Goal: Information Seeking & Learning: Learn about a topic

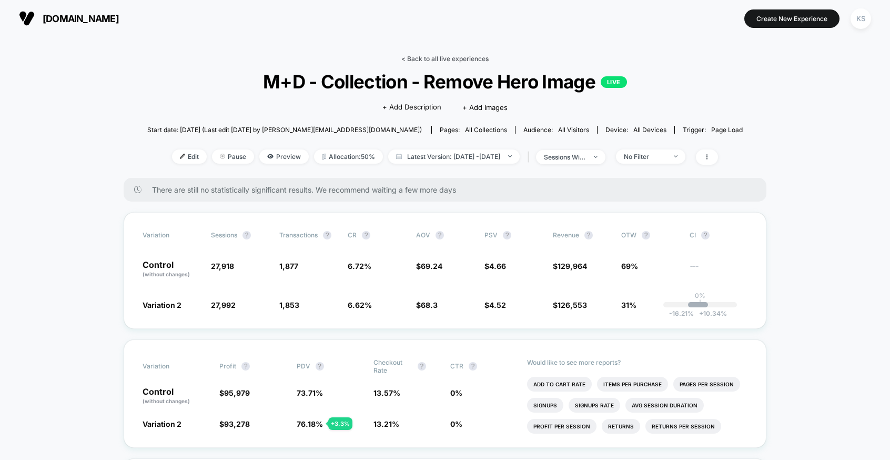
click at [429, 62] on link "< Back to all live experiences" at bounding box center [444, 59] width 87 height 8
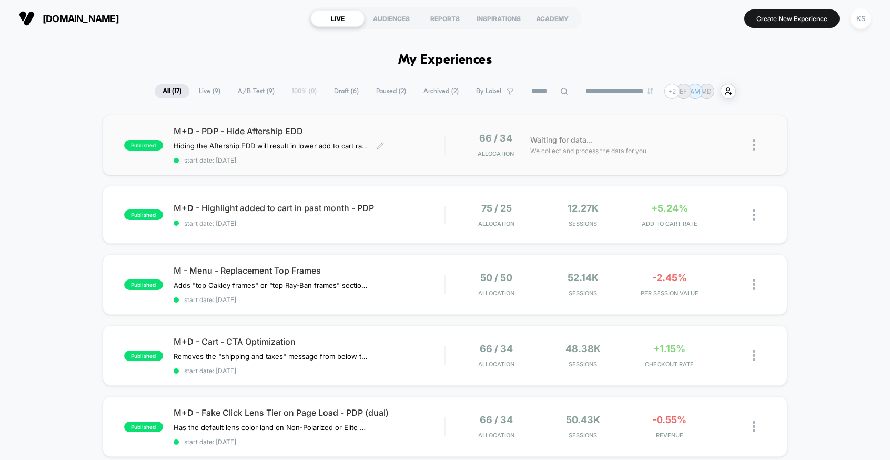
click at [392, 159] on span "start date: [DATE]" at bounding box center [310, 160] width 272 height 8
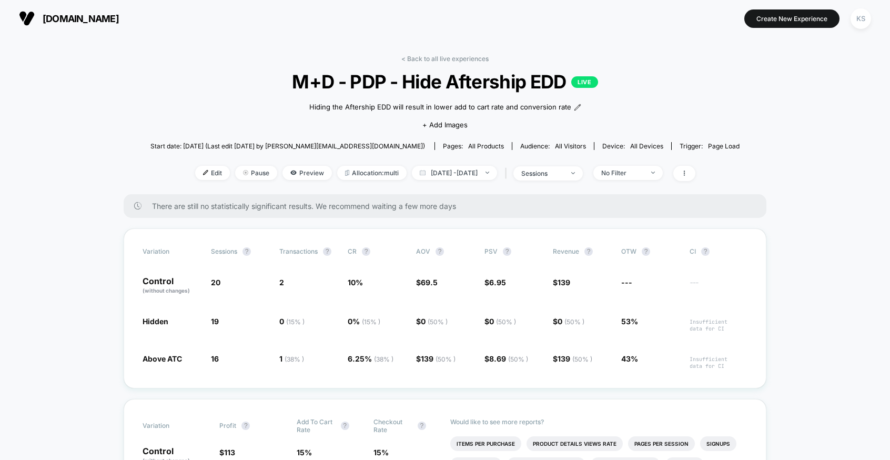
click at [441, 66] on div "< Back to all live experiences M+D - PDP - Hide Aftership EDD LIVE Hiding the A…" at bounding box center [444, 124] width 589 height 139
click at [450, 60] on link "< Back to all live experiences" at bounding box center [444, 59] width 87 height 8
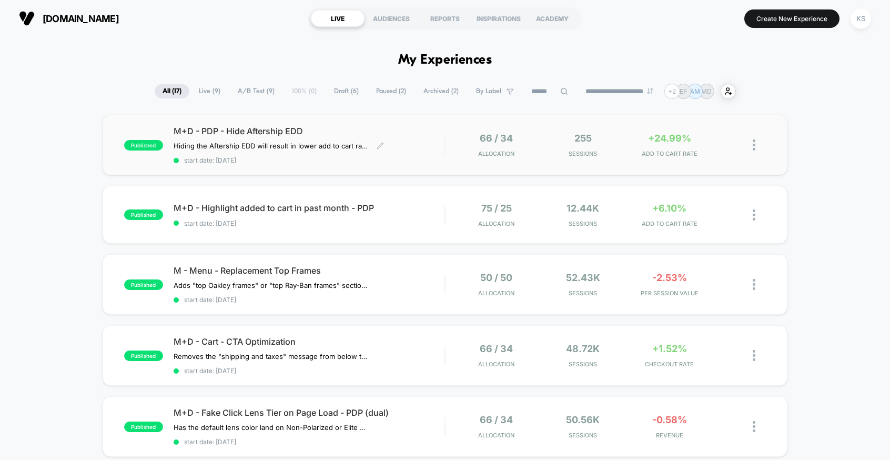
click at [399, 136] on div "M+D - PDP - Hide Aftership EDD Hiding the Aftership EDD will result in lower ad…" at bounding box center [310, 145] width 272 height 38
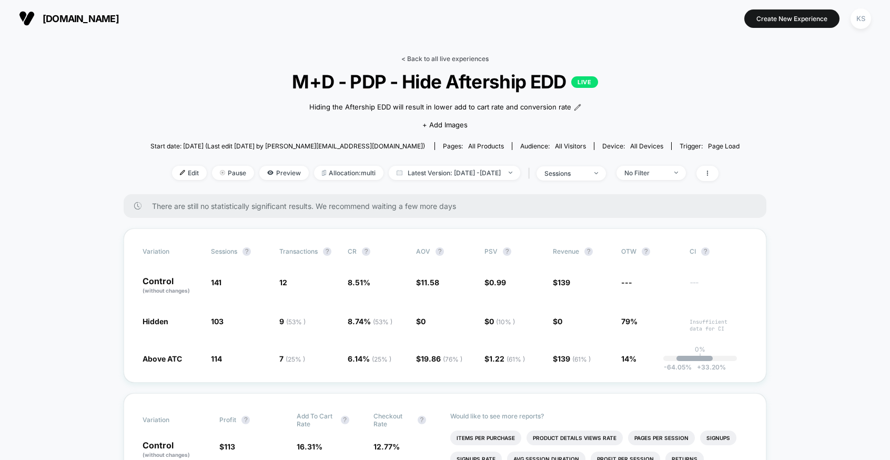
click at [477, 59] on link "< Back to all live experiences" at bounding box center [444, 59] width 87 height 8
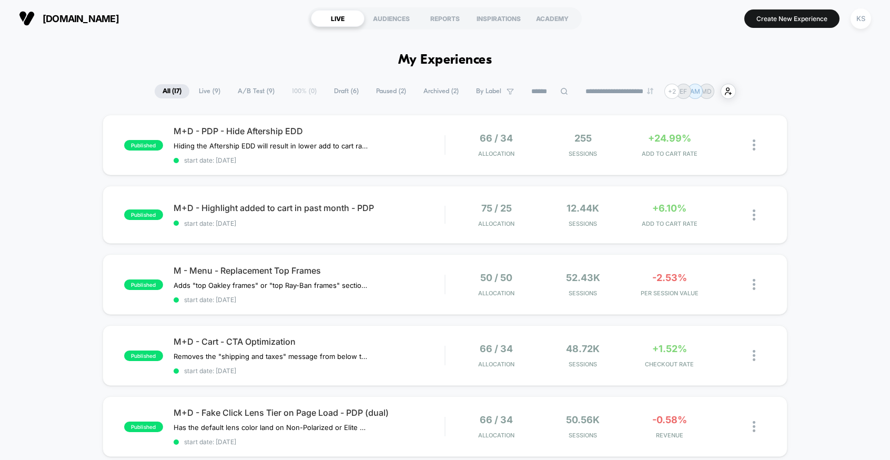
scroll to position [37, 0]
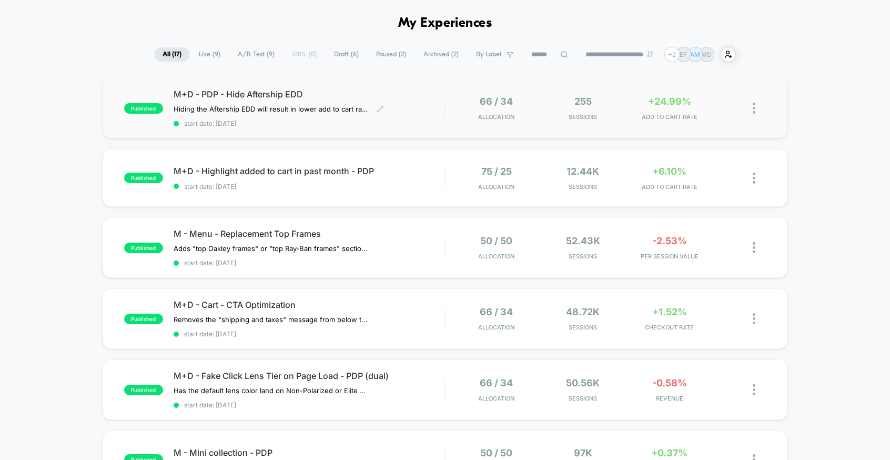
click at [427, 110] on div "M+D - PDP - Hide Aftership EDD Hiding the Aftership EDD will result in lower ad…" at bounding box center [310, 108] width 272 height 38
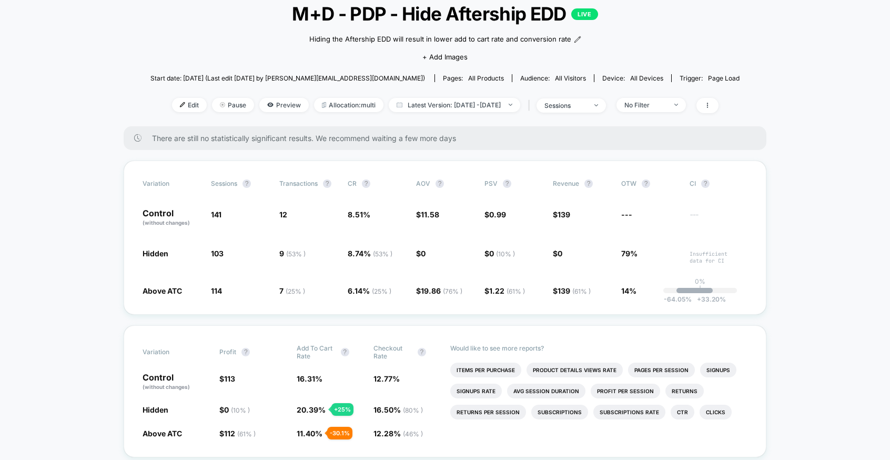
scroll to position [26, 0]
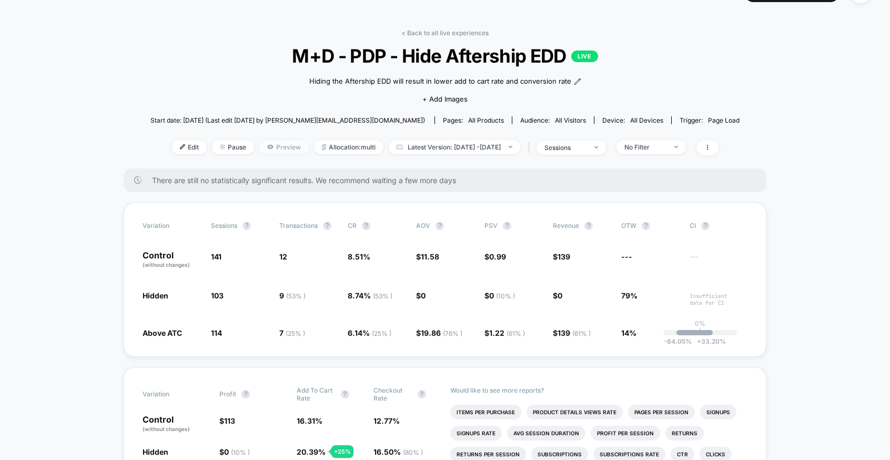
click at [269, 144] on span "Preview" at bounding box center [283, 147] width 49 height 14
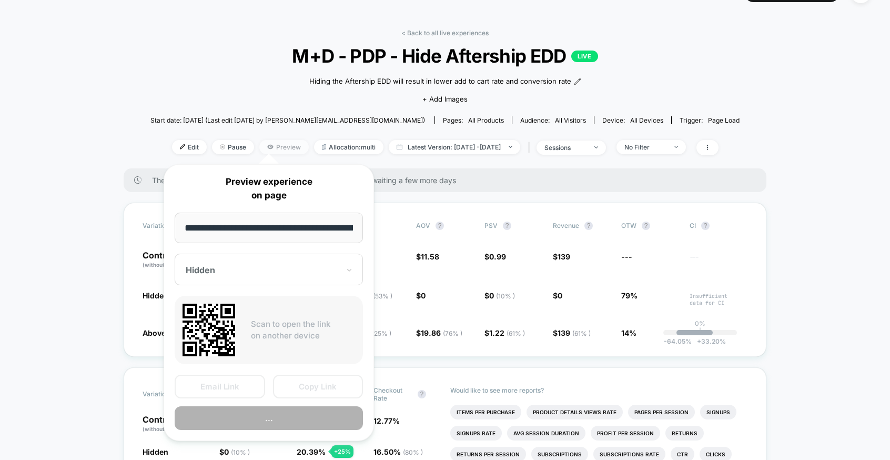
scroll to position [0, 158]
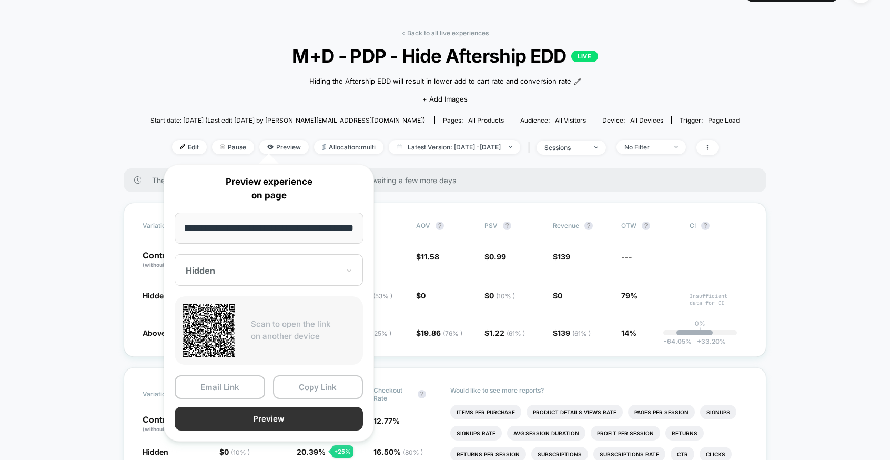
click at [286, 414] on button "Preview" at bounding box center [269, 419] width 188 height 24
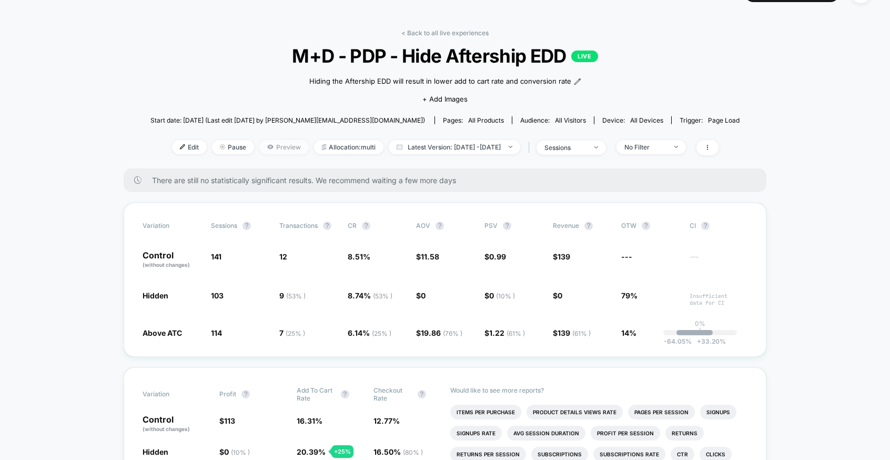
click at [259, 144] on span "Preview" at bounding box center [283, 147] width 49 height 14
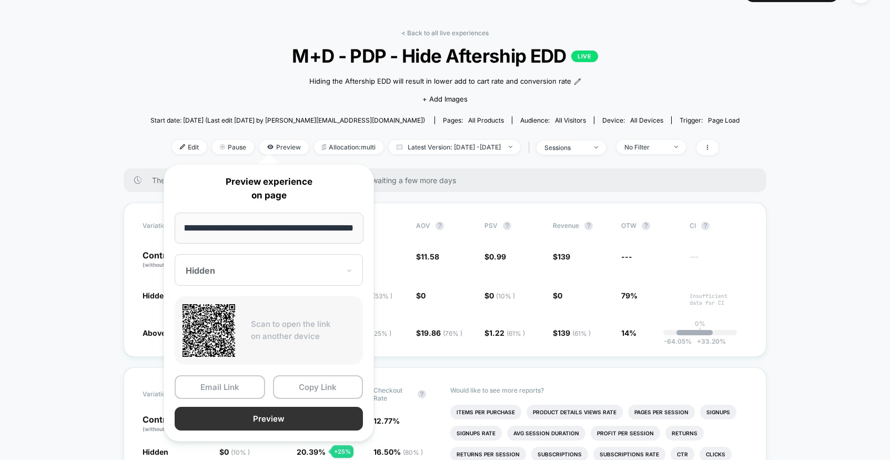
click at [293, 414] on button "Preview" at bounding box center [269, 419] width 188 height 24
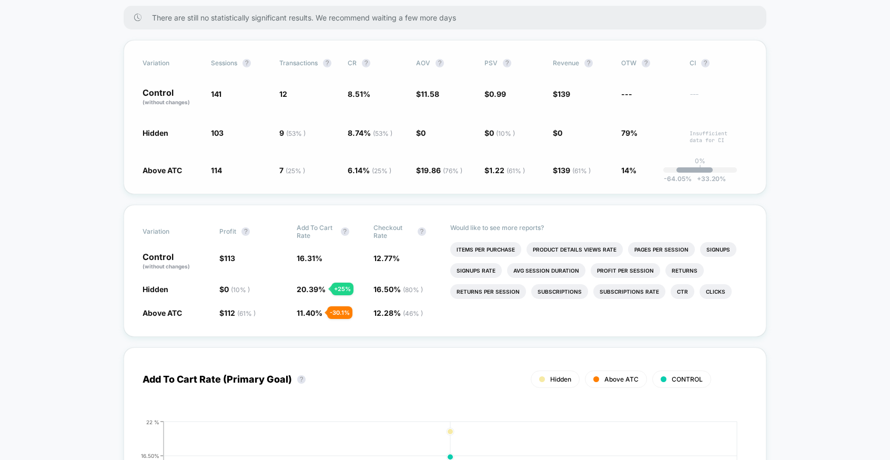
scroll to position [0, 0]
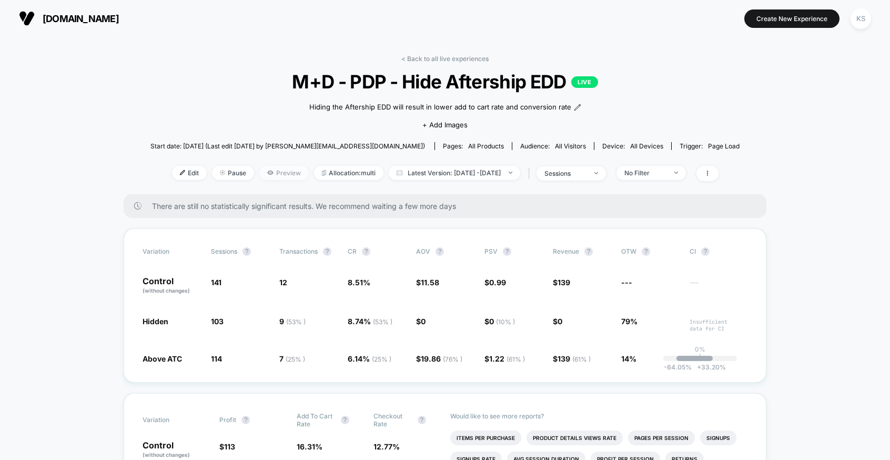
click at [267, 171] on span "Preview" at bounding box center [283, 173] width 49 height 14
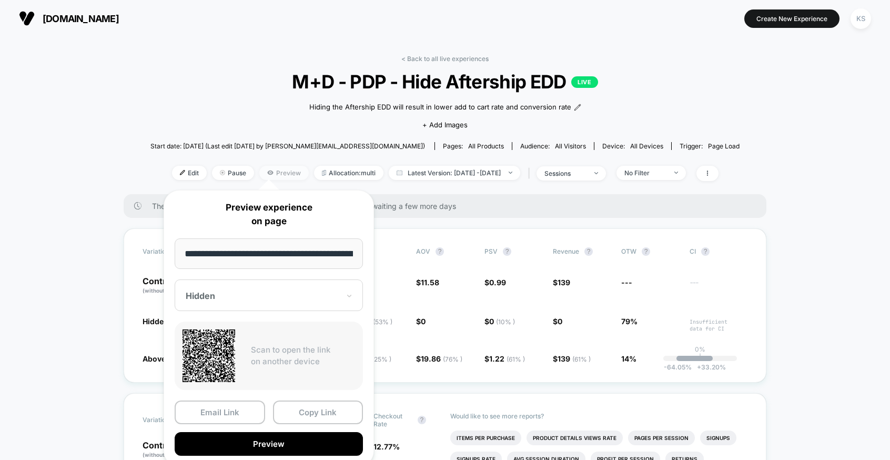
scroll to position [0, 158]
click at [303, 303] on div "Hidden" at bounding box center [269, 296] width 188 height 32
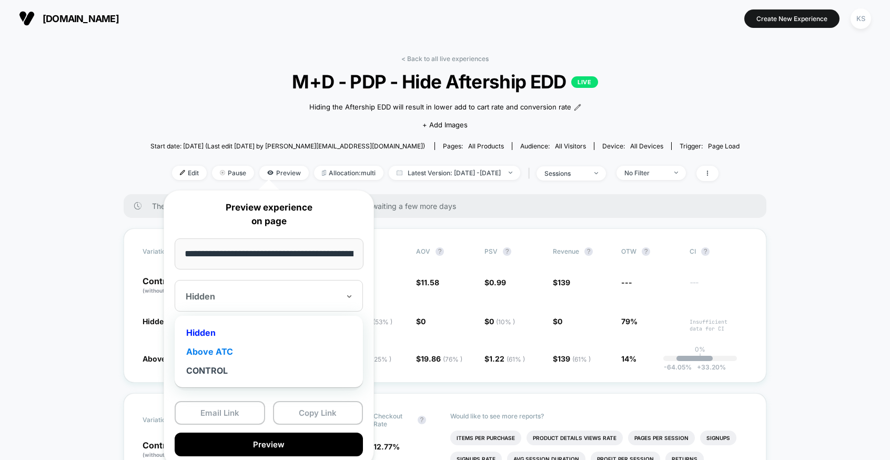
click at [257, 355] on div "Above ATC" at bounding box center [269, 351] width 178 height 19
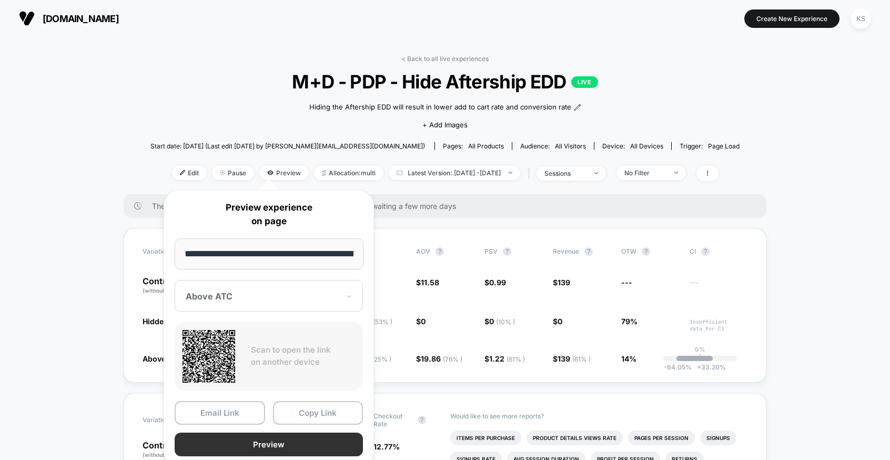
click at [287, 440] on button "Preview" at bounding box center [269, 445] width 188 height 24
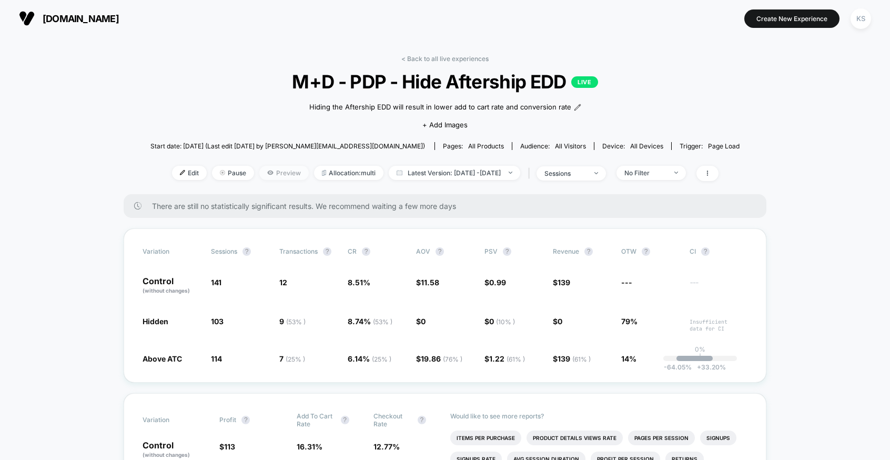
click at [268, 170] on span "Preview" at bounding box center [283, 173] width 49 height 14
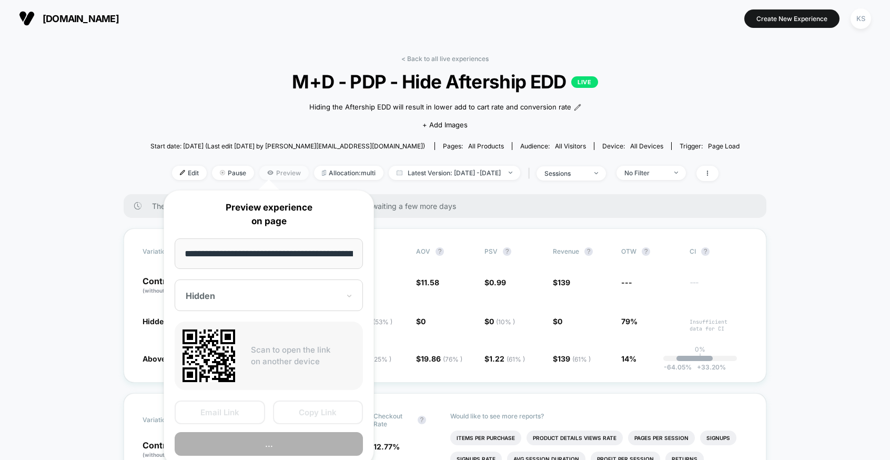
scroll to position [0, 158]
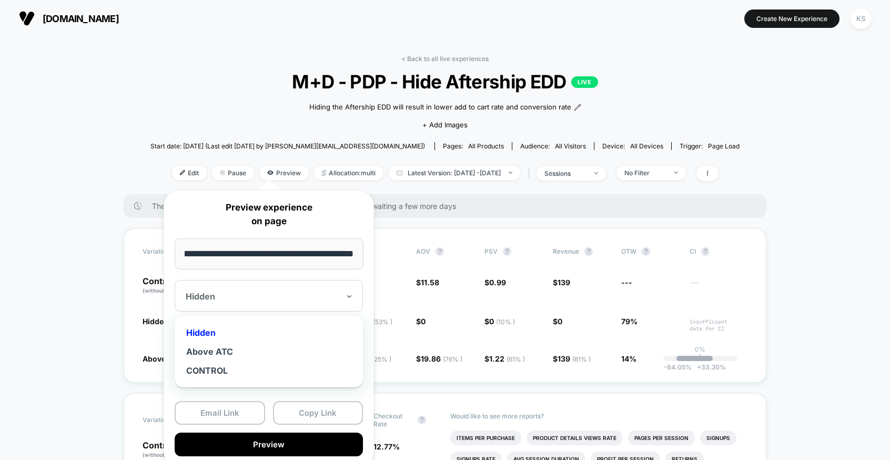
click at [275, 300] on div at bounding box center [263, 296] width 154 height 11
click at [259, 352] on div "Above ATC" at bounding box center [269, 351] width 178 height 19
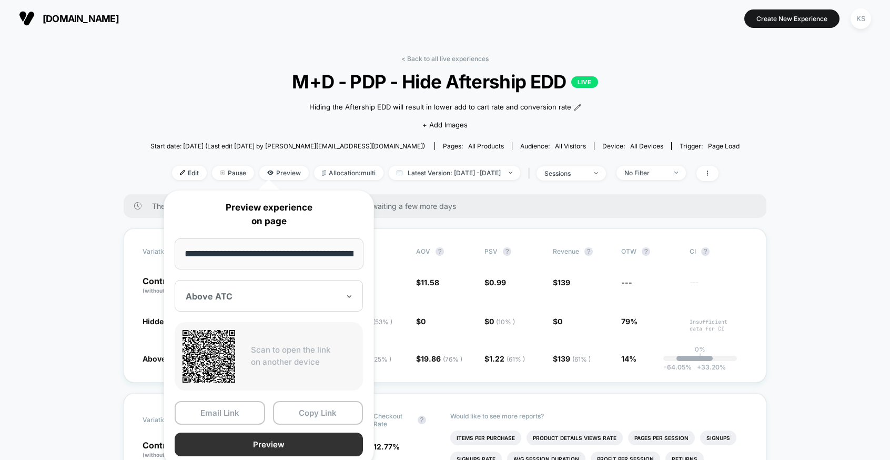
click at [265, 437] on button "Preview" at bounding box center [269, 445] width 188 height 24
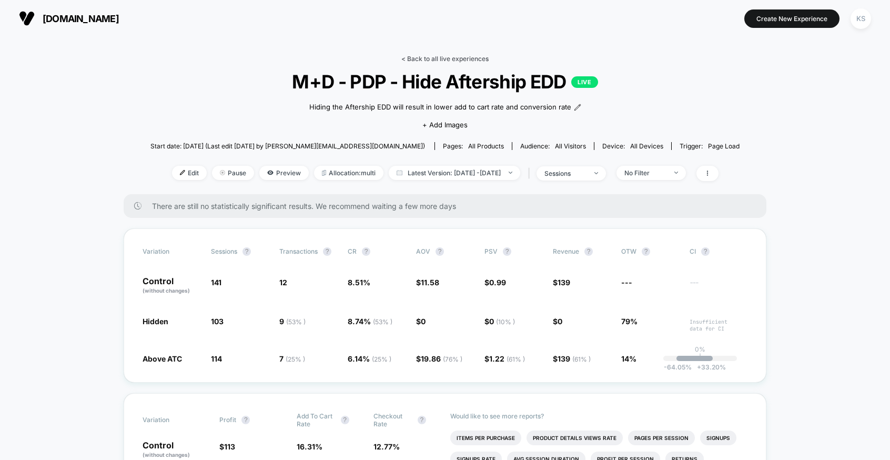
click at [435, 55] on link "< Back to all live experiences" at bounding box center [444, 59] width 87 height 8
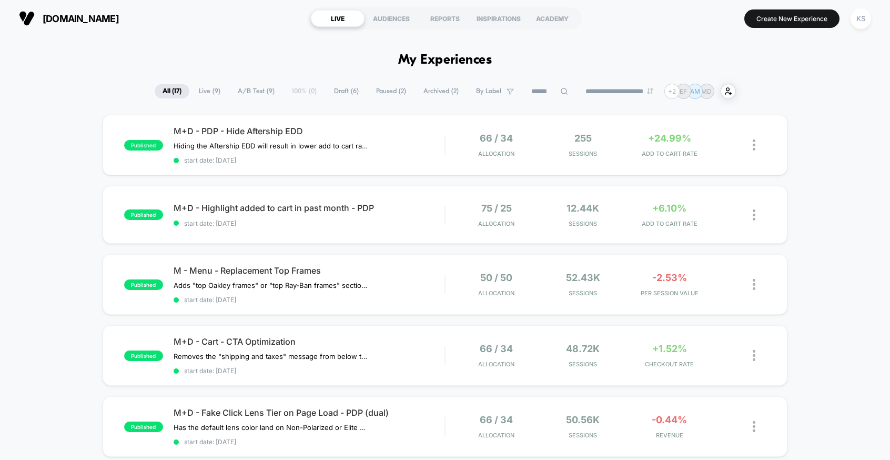
click at [757, 148] on div at bounding box center [759, 145] width 13 height 25
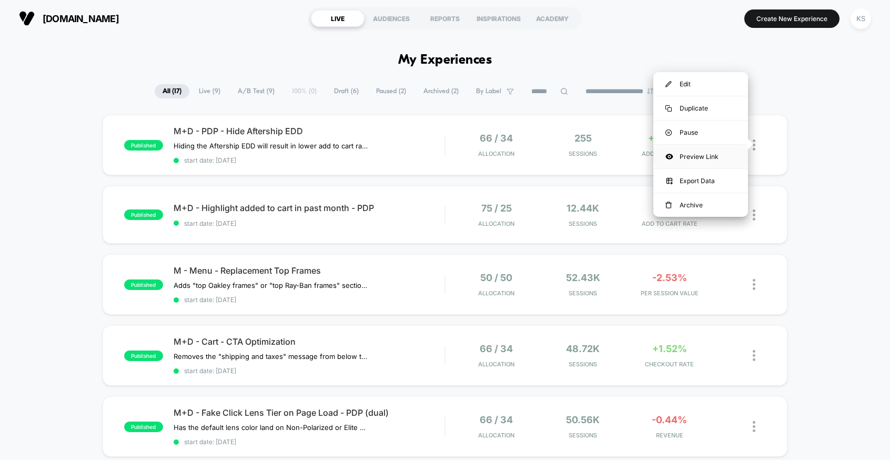
click at [704, 157] on div "Preview Link" at bounding box center [701, 157] width 95 height 24
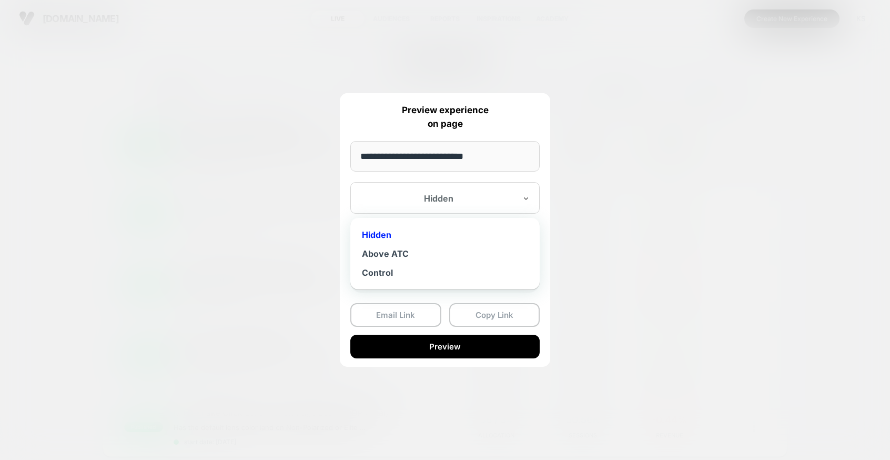
click at [455, 189] on div "Hidden" at bounding box center [444, 198] width 189 height 32
click at [429, 273] on div "Control" at bounding box center [445, 272] width 179 height 19
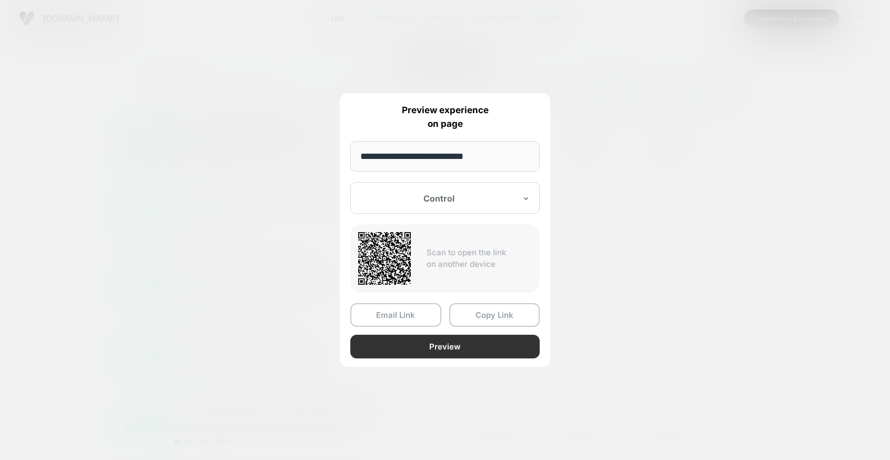
click at [432, 350] on button "Preview" at bounding box center [444, 347] width 189 height 24
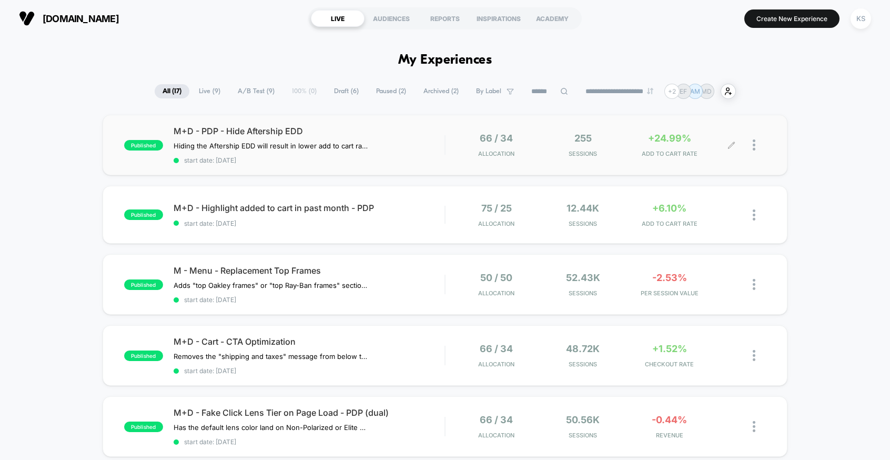
click at [756, 145] on div at bounding box center [759, 145] width 13 height 25
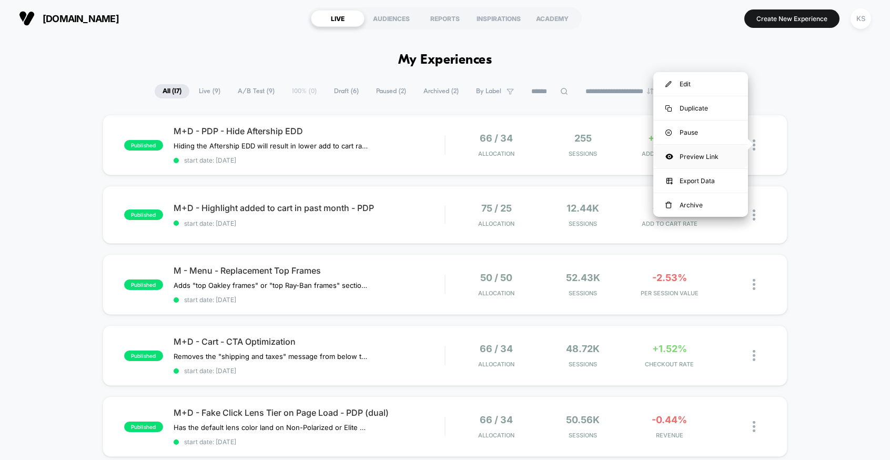
click at [709, 159] on div "Preview Link" at bounding box center [701, 157] width 95 height 24
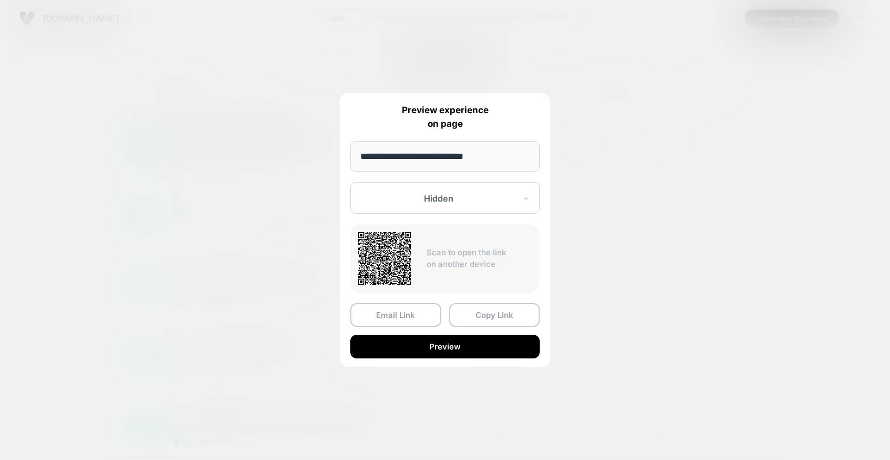
click at [452, 196] on div at bounding box center [438, 198] width 155 height 11
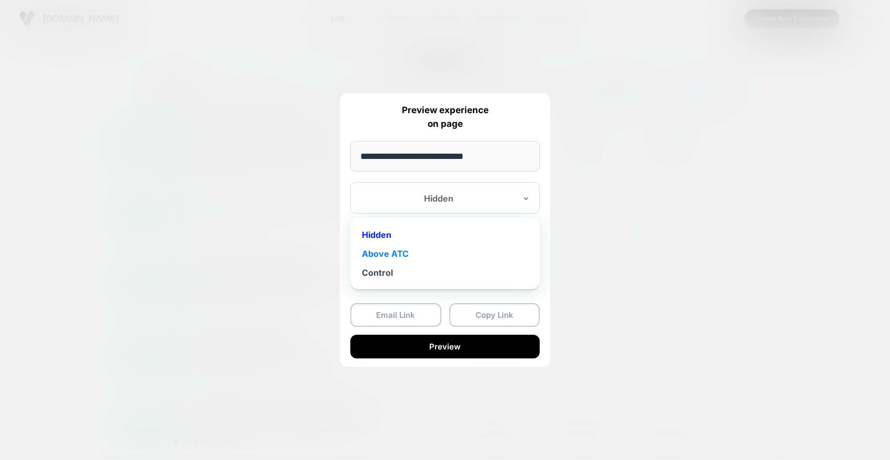
click at [435, 251] on div "Above ATC" at bounding box center [445, 253] width 179 height 19
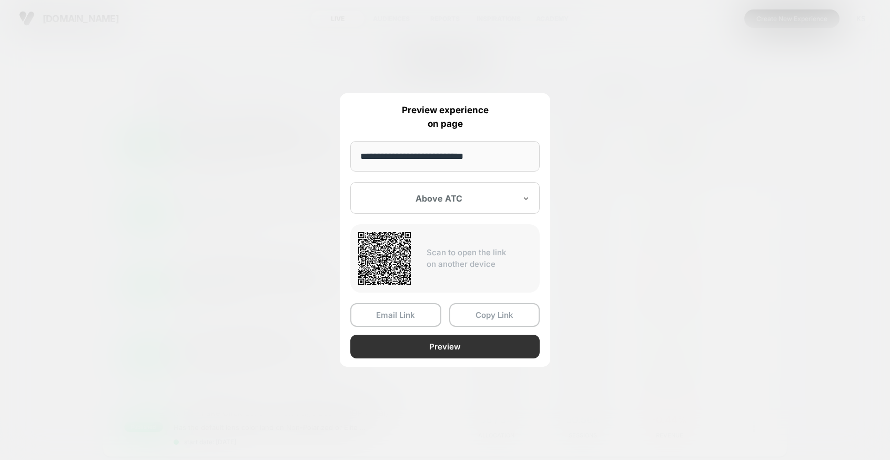
click at [437, 342] on button "Preview" at bounding box center [444, 347] width 189 height 24
